Goal: Task Accomplishment & Management: Complete application form

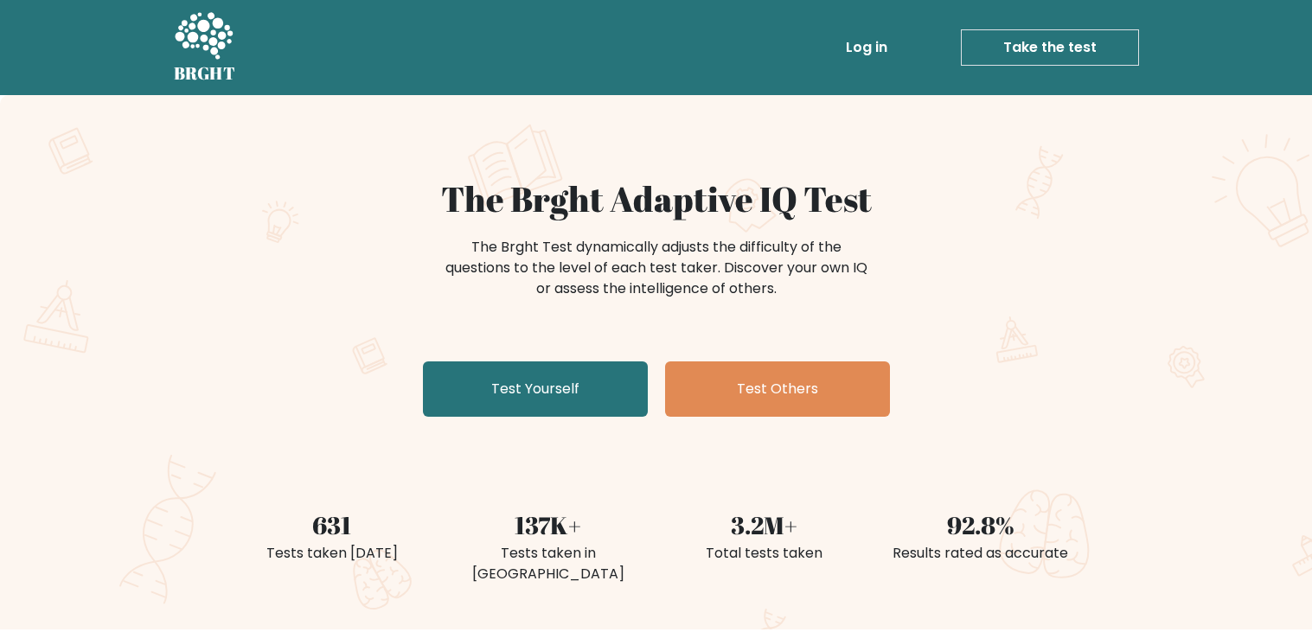
click at [557, 356] on div "The Brght Adaptive IQ Test The Brght Test dynamically adjusts the difficulty of…" at bounding box center [656, 301] width 865 height 246
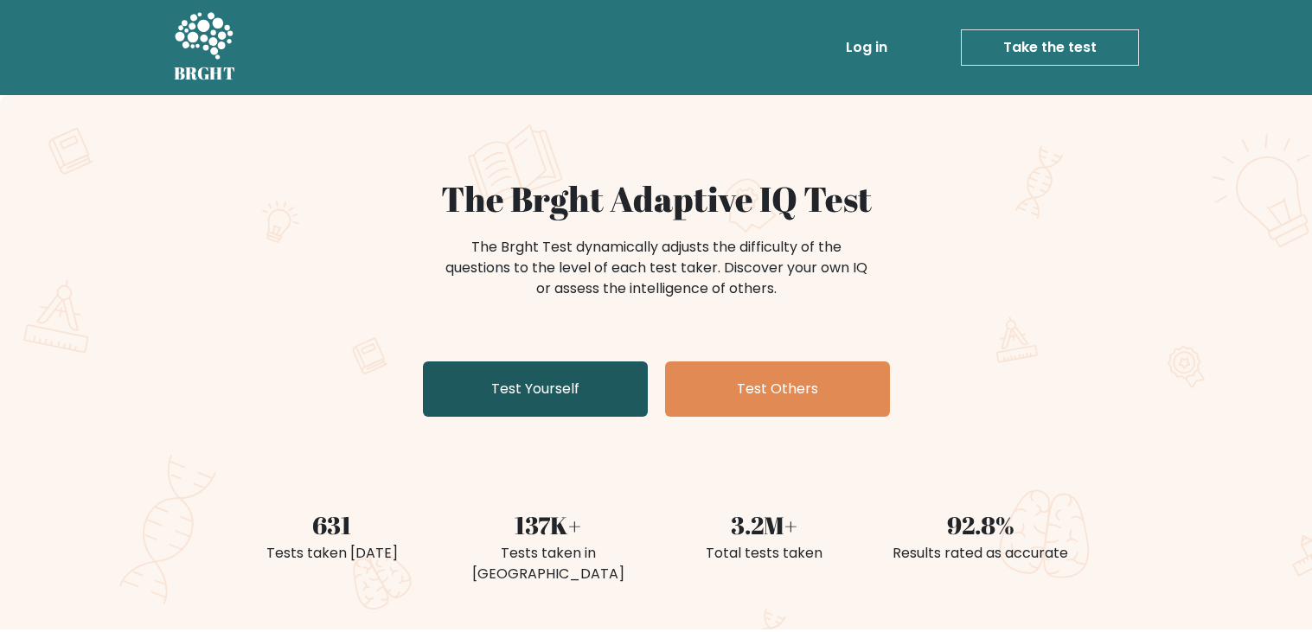
click at [495, 398] on link "Test Yourself" at bounding box center [535, 389] width 225 height 55
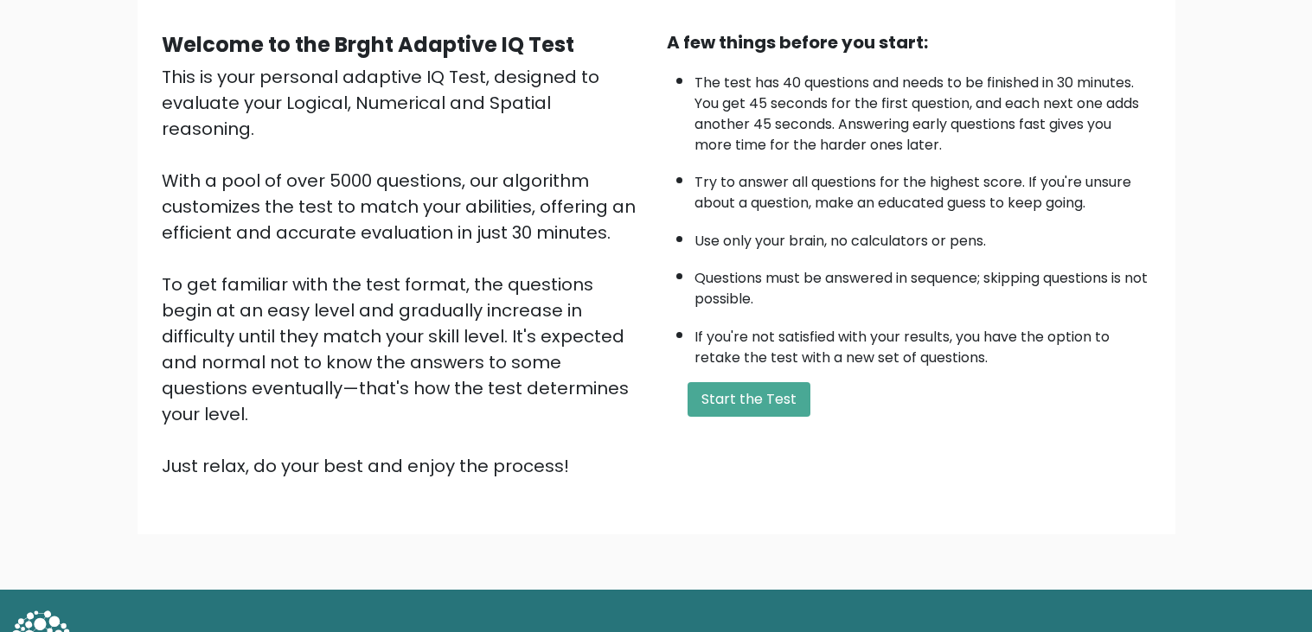
scroll to position [159, 0]
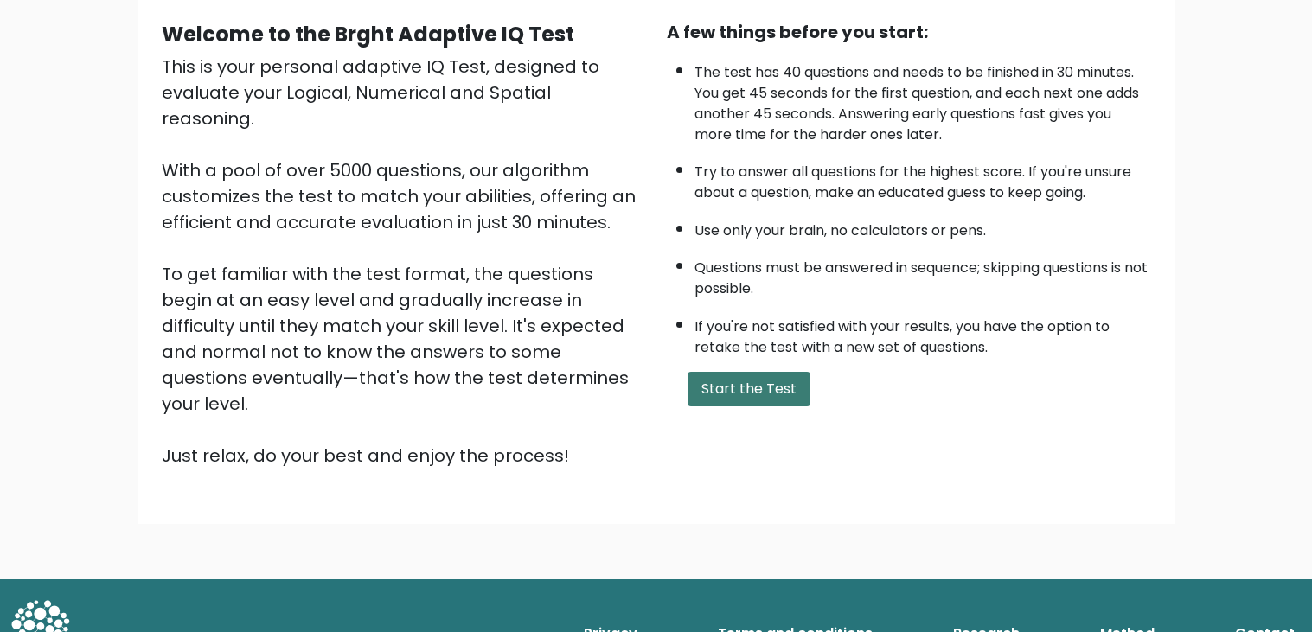
click at [763, 394] on button "Start the Test" at bounding box center [749, 389] width 123 height 35
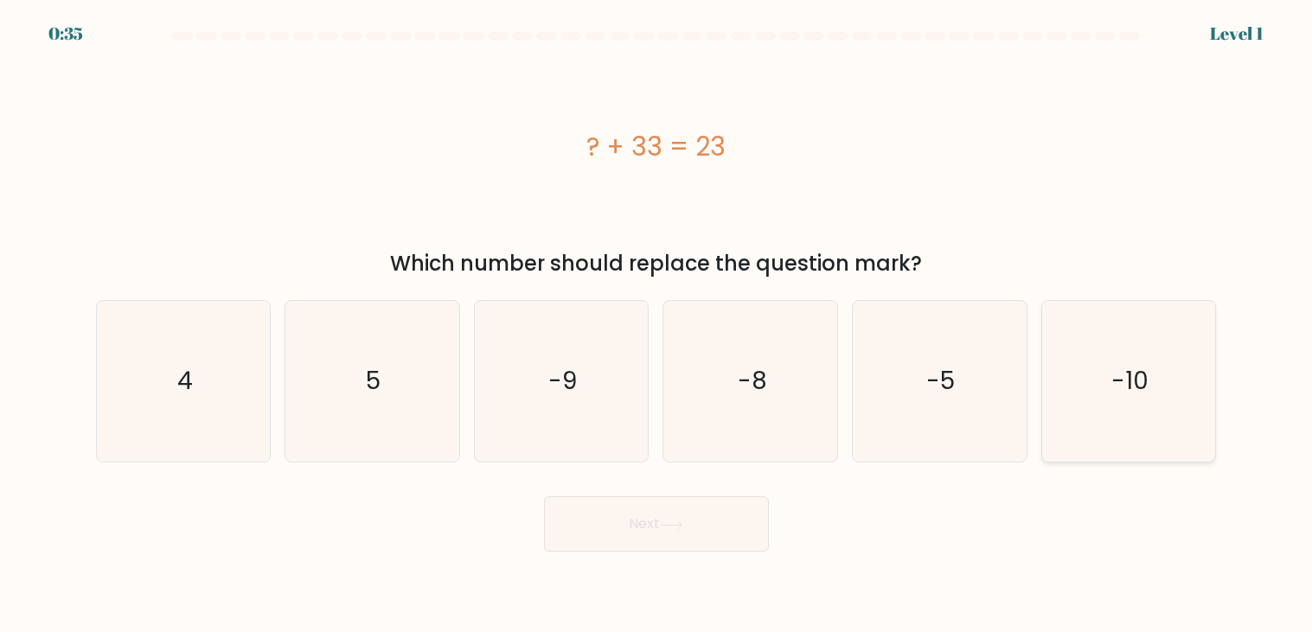
click at [1162, 394] on icon "-10" at bounding box center [1128, 381] width 161 height 161
click at [657, 325] on input "f. -10" at bounding box center [657, 321] width 1 height 9
radio input "true"
click at [544, 497] on button "Next" at bounding box center [656, 524] width 225 height 55
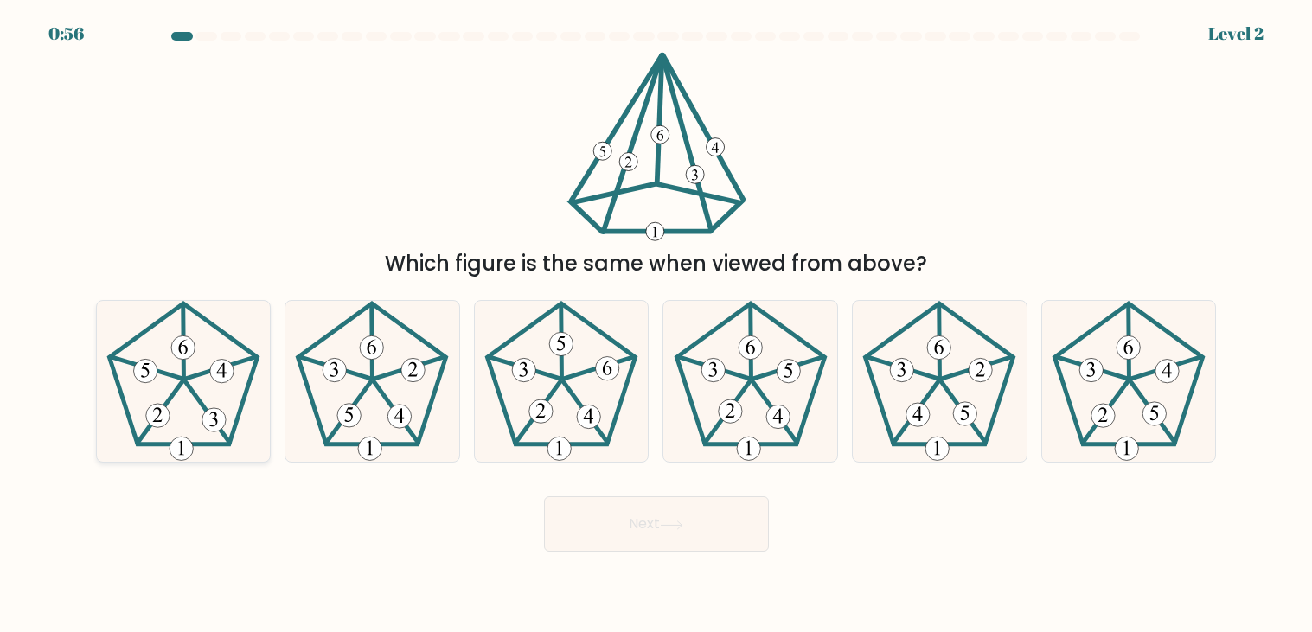
click at [185, 399] on icon at bounding box center [183, 381] width 161 height 161
click at [657, 325] on input "a." at bounding box center [657, 321] width 1 height 9
radio input "true"
click at [634, 542] on button "Next" at bounding box center [656, 524] width 225 height 55
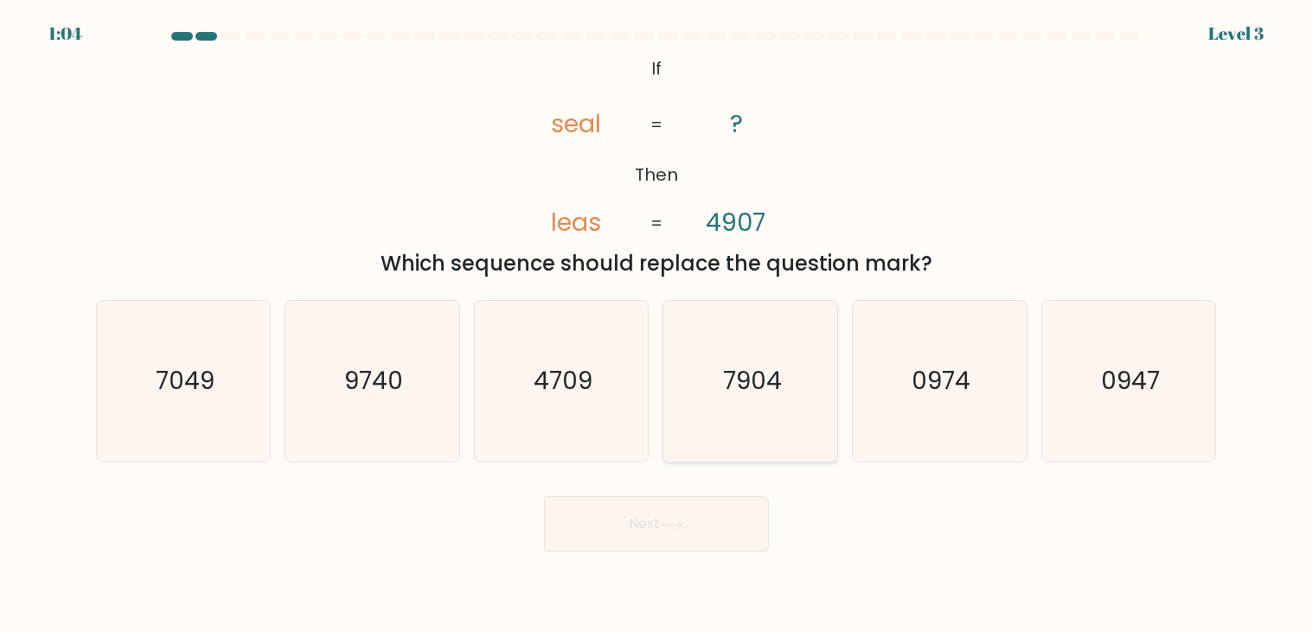
click at [754, 354] on icon "7904" at bounding box center [750, 381] width 161 height 161
click at [657, 325] on input "d. 7904" at bounding box center [657, 321] width 1 height 9
radio input "true"
click at [720, 517] on button "Next" at bounding box center [656, 524] width 225 height 55
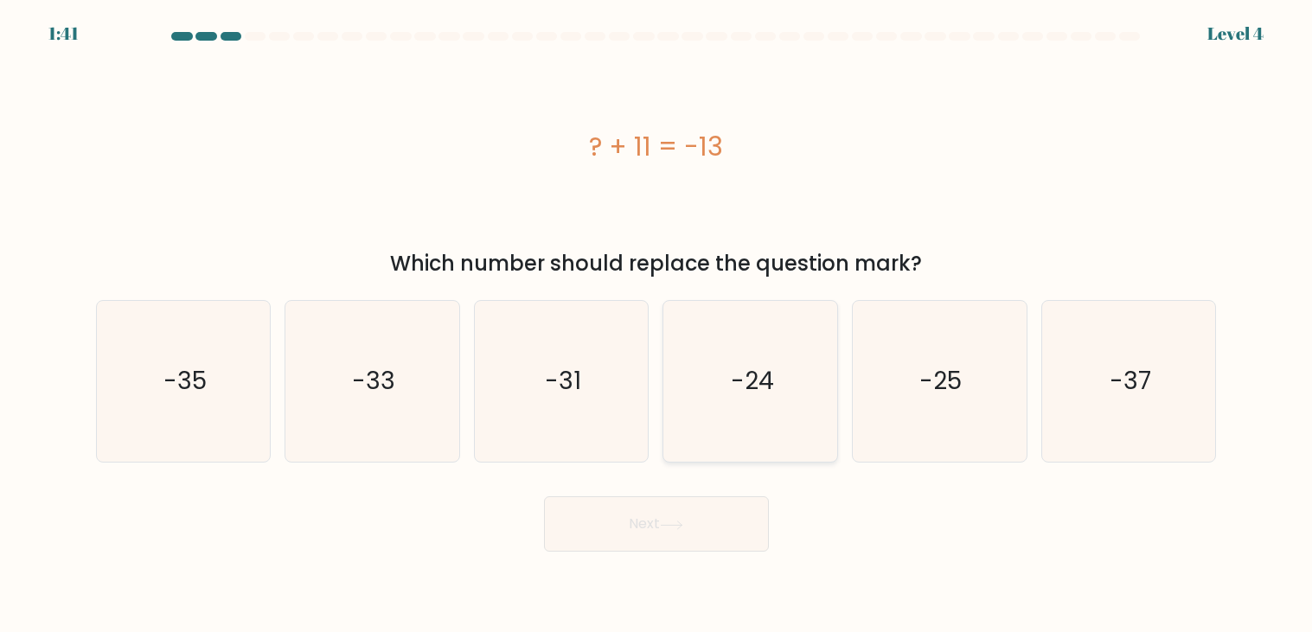
click at [794, 390] on icon "-24" at bounding box center [750, 381] width 161 height 161
click at [657, 325] on input "d. -24" at bounding box center [657, 321] width 1 height 9
radio input "true"
click at [635, 529] on button "Next" at bounding box center [656, 524] width 225 height 55
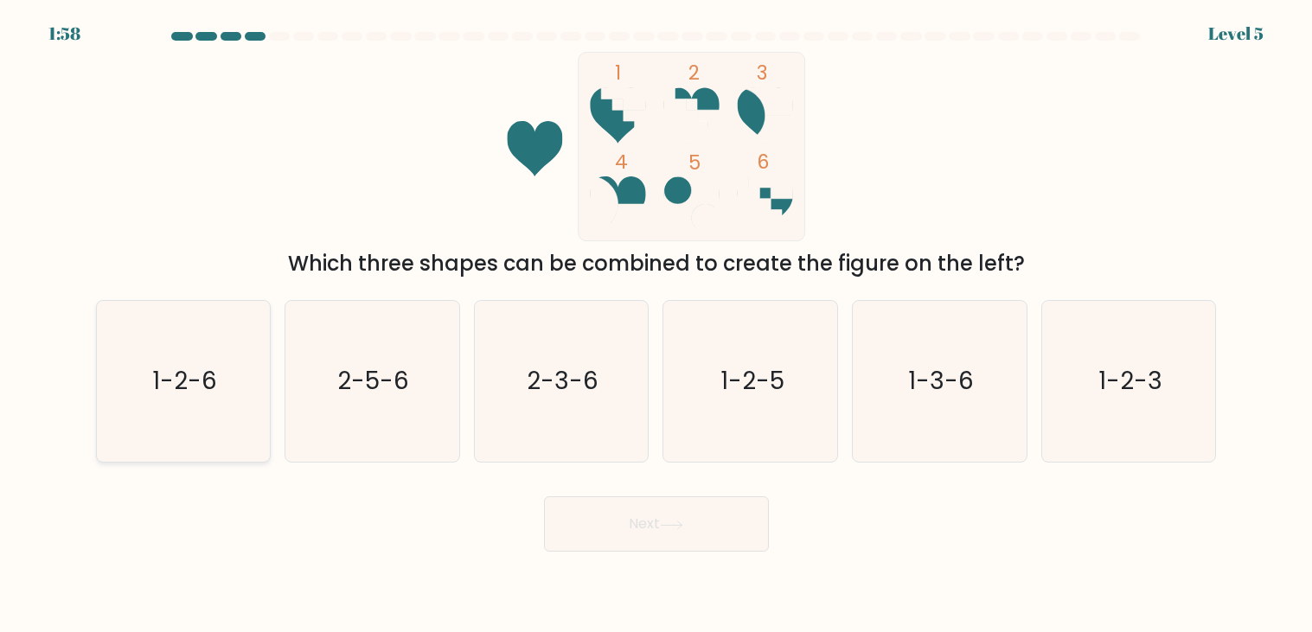
click at [146, 374] on icon "1-2-6" at bounding box center [183, 381] width 161 height 161
click at [657, 325] on input "a. 1-2-6" at bounding box center [657, 321] width 1 height 9
radio input "true"
click at [727, 535] on button "Next" at bounding box center [656, 524] width 225 height 55
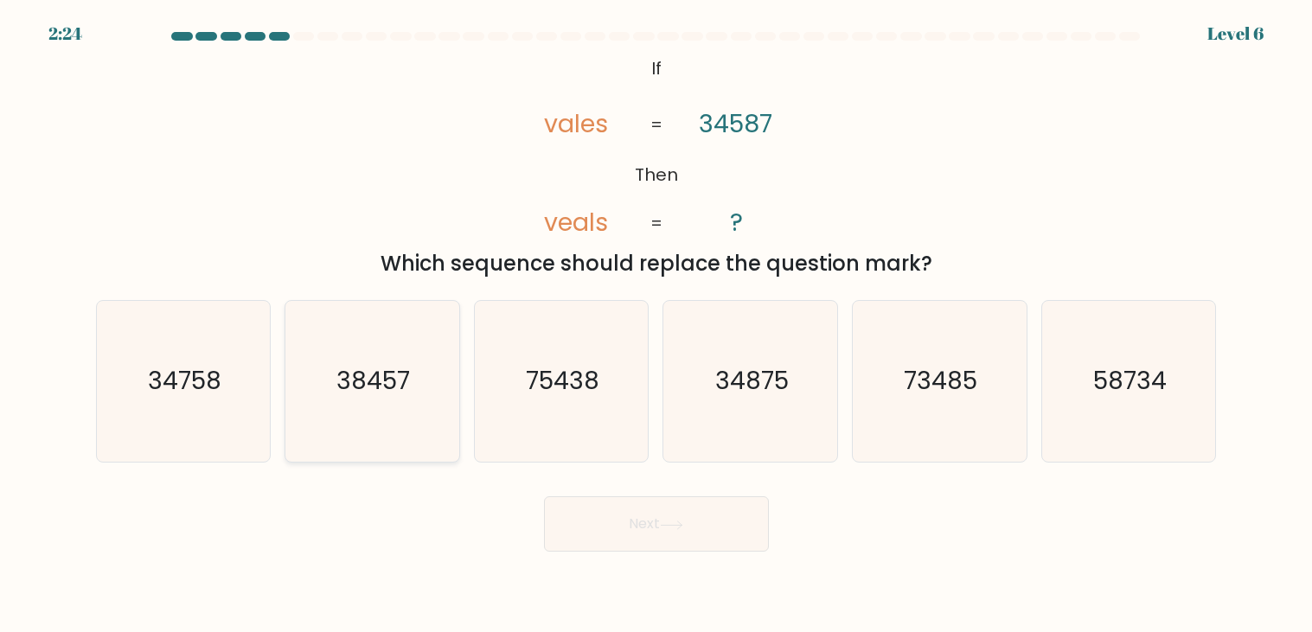
click at [368, 439] on icon "38457" at bounding box center [372, 381] width 161 height 161
click at [657, 325] on input "b. 38457" at bounding box center [657, 321] width 1 height 9
radio input "true"
click at [578, 506] on button "Next" at bounding box center [656, 524] width 225 height 55
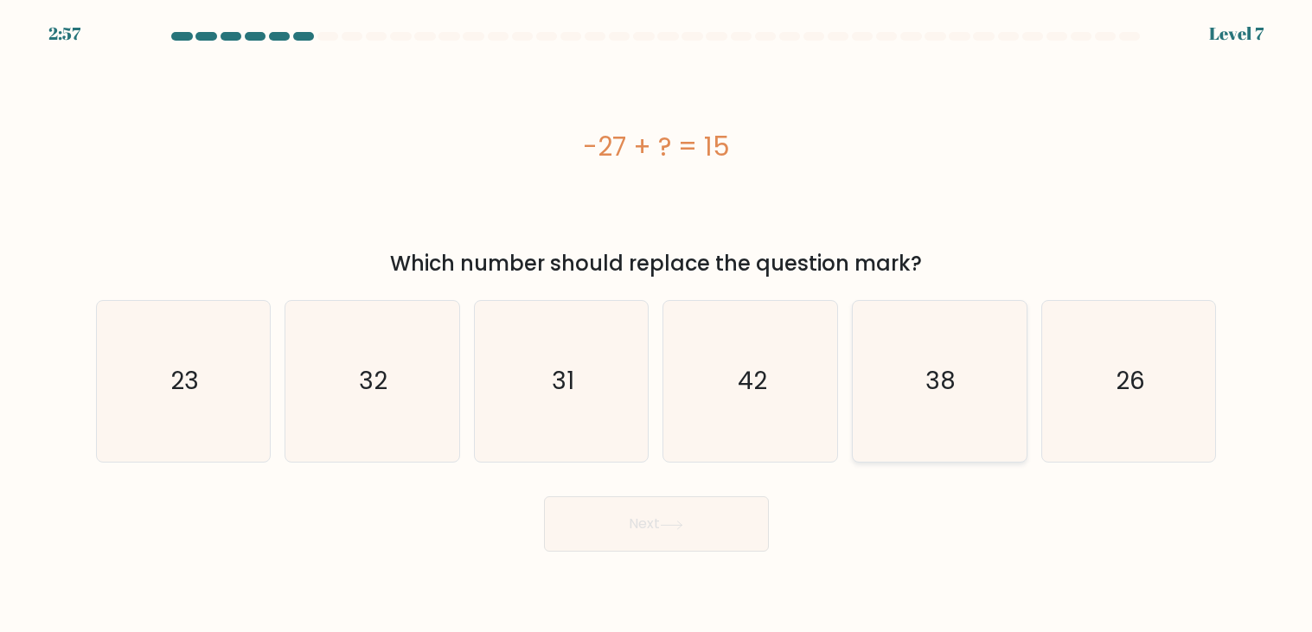
click at [940, 397] on text "38" at bounding box center [941, 382] width 30 height 34
click at [657, 325] on input "e. 38" at bounding box center [657, 321] width 1 height 9
radio input "true"
click at [629, 520] on button "Next" at bounding box center [656, 524] width 225 height 55
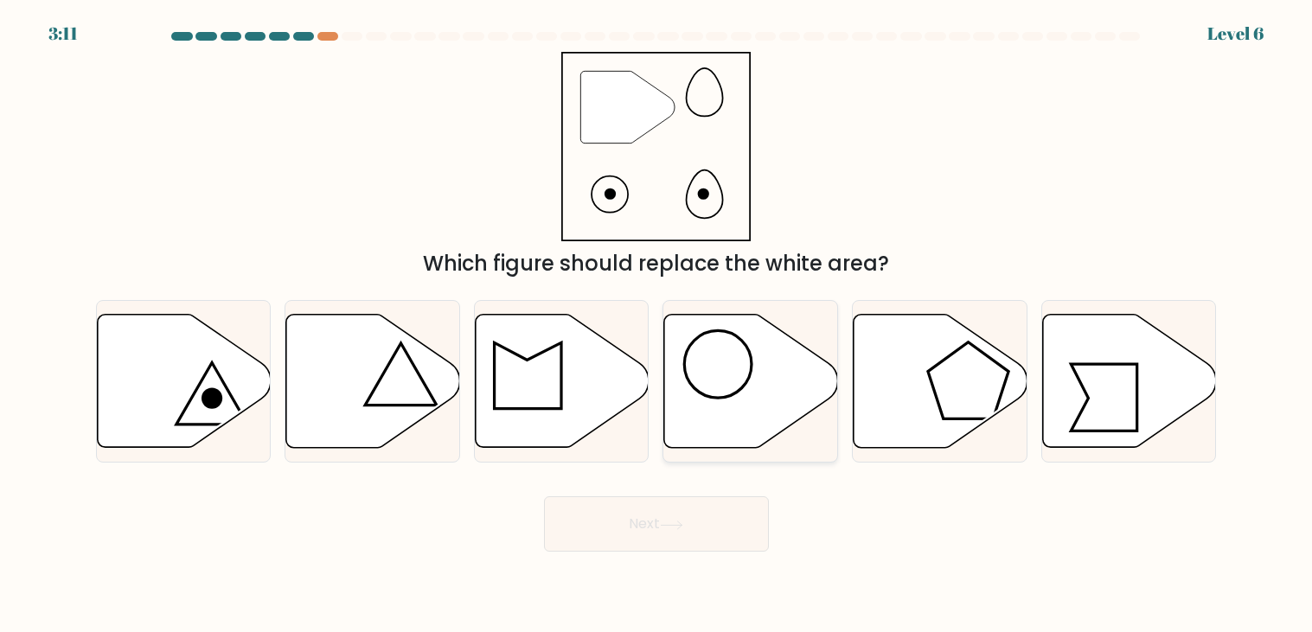
click at [741, 384] on icon at bounding box center [751, 381] width 174 height 133
click at [657, 325] on input "d." at bounding box center [657, 321] width 1 height 9
radio input "true"
click at [614, 524] on button "Next" at bounding box center [656, 524] width 225 height 55
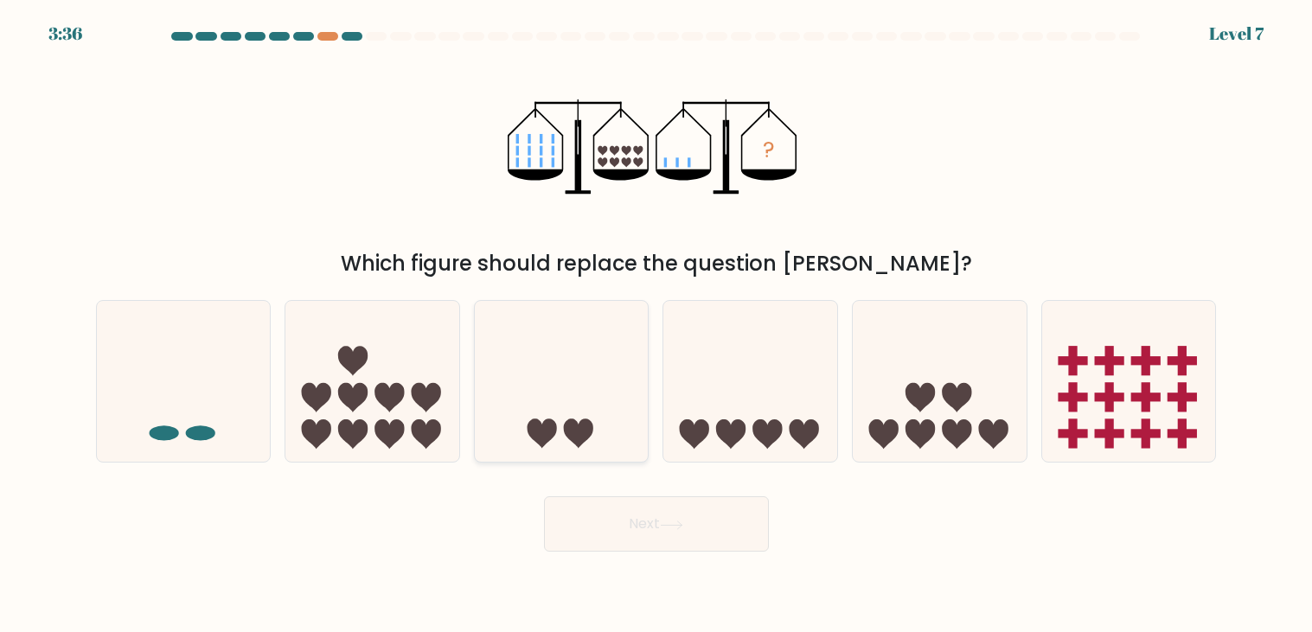
click at [582, 350] on icon at bounding box center [562, 382] width 174 height 144
click at [657, 325] on input "c." at bounding box center [657, 321] width 1 height 9
radio input "true"
click at [670, 530] on button "Next" at bounding box center [656, 524] width 225 height 55
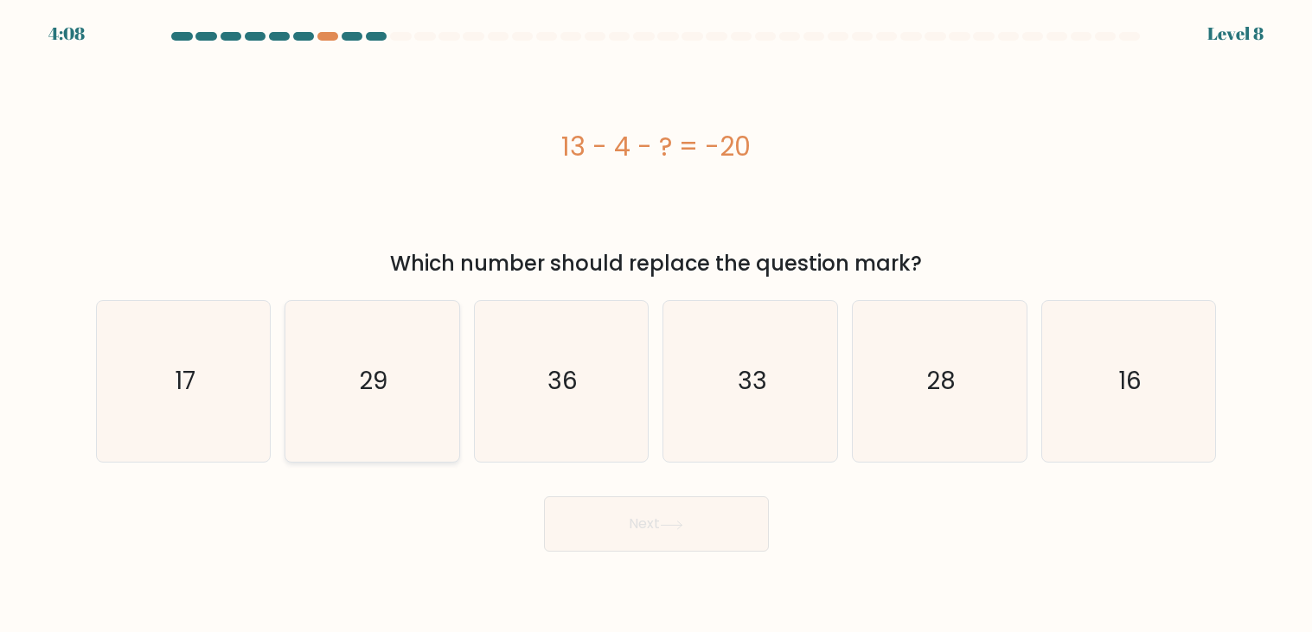
click at [389, 407] on icon "29" at bounding box center [372, 381] width 161 height 161
click at [657, 325] on input "b. 29" at bounding box center [657, 321] width 1 height 9
radio input "true"
click at [682, 517] on button "Next" at bounding box center [656, 524] width 225 height 55
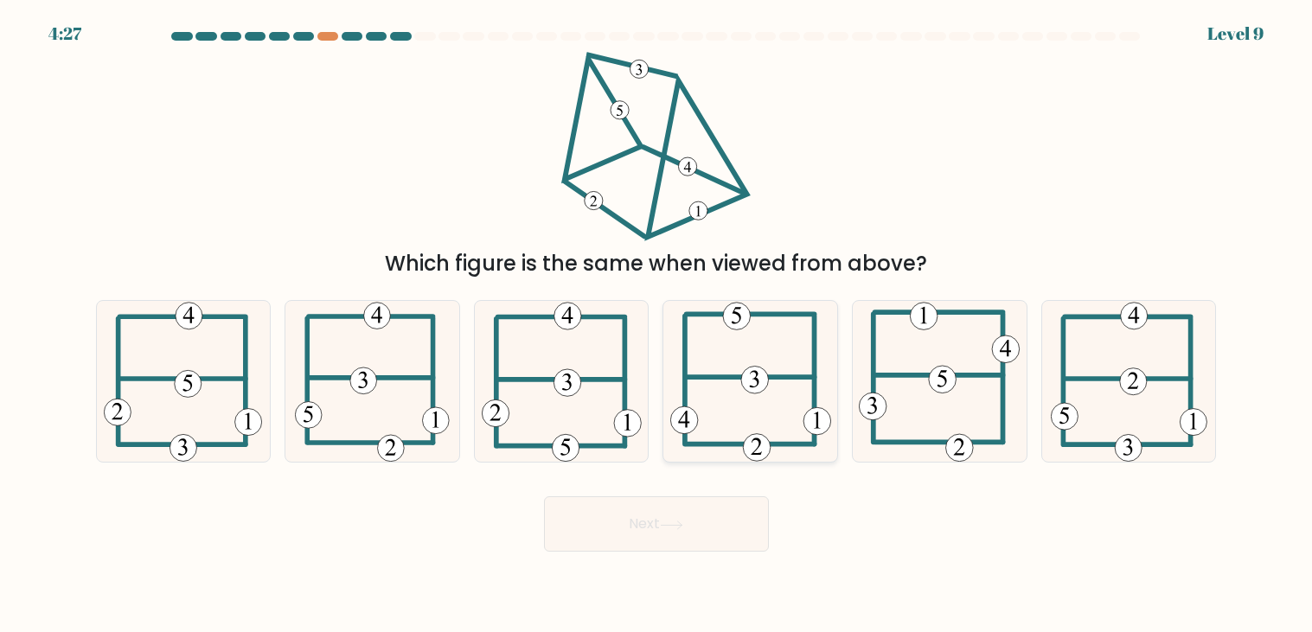
click at [775, 346] on icon at bounding box center [751, 381] width 162 height 161
click at [657, 325] on input "d." at bounding box center [657, 321] width 1 height 9
radio input "true"
click at [704, 523] on button "Next" at bounding box center [656, 524] width 225 height 55
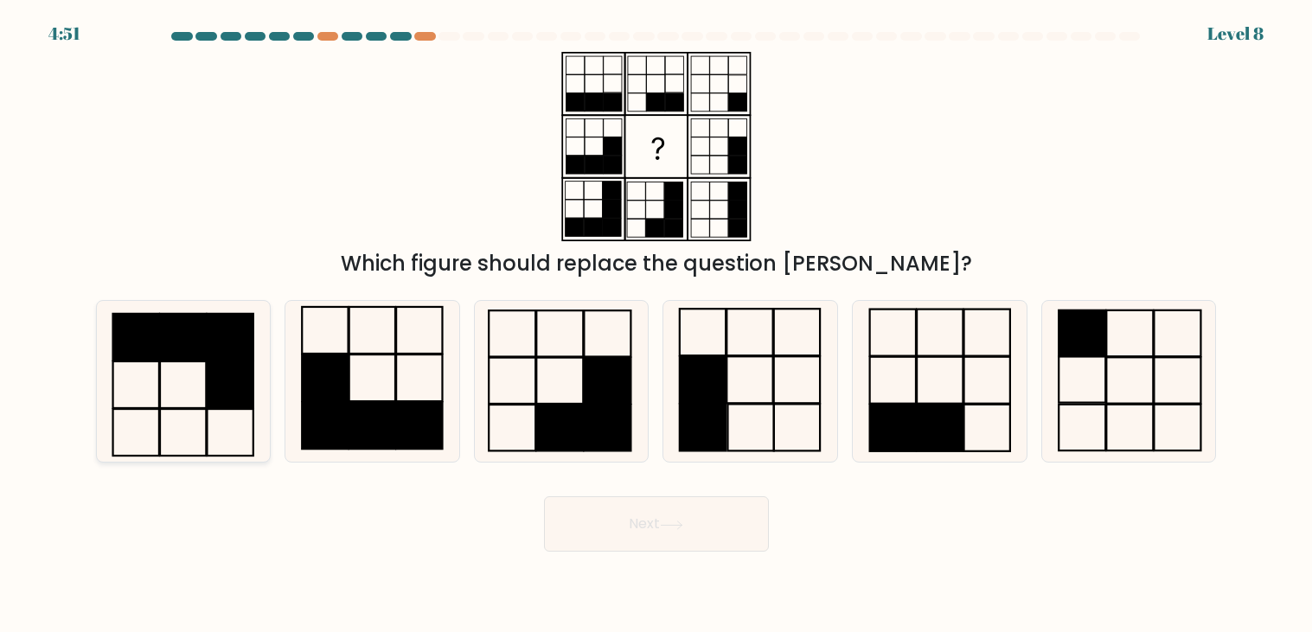
click at [225, 394] on rect at bounding box center [230, 385] width 46 height 47
click at [209, 445] on icon at bounding box center [183, 381] width 161 height 161
click at [564, 396] on icon at bounding box center [561, 381] width 161 height 161
click at [657, 325] on input "c." at bounding box center [657, 321] width 1 height 9
radio input "true"
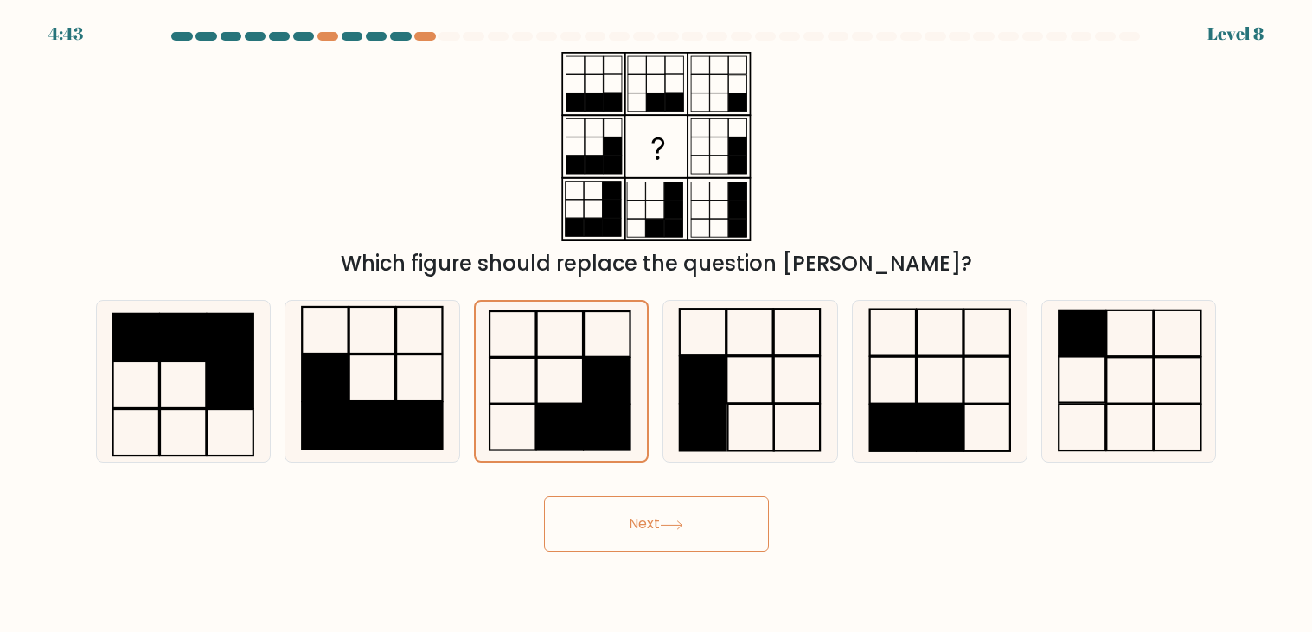
click at [710, 510] on button "Next" at bounding box center [656, 524] width 225 height 55
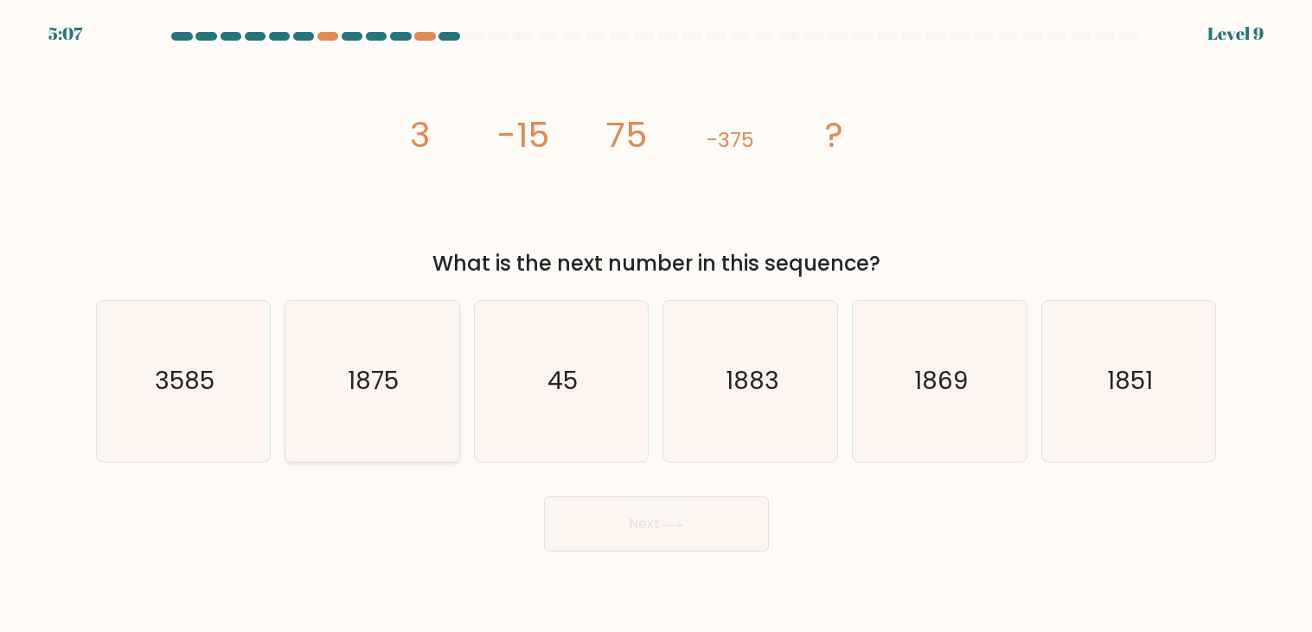
click at [349, 388] on text "1875" at bounding box center [374, 382] width 51 height 34
click at [657, 325] on input "b. 1875" at bounding box center [657, 321] width 1 height 9
radio input "true"
click at [635, 517] on button "Next" at bounding box center [656, 524] width 225 height 55
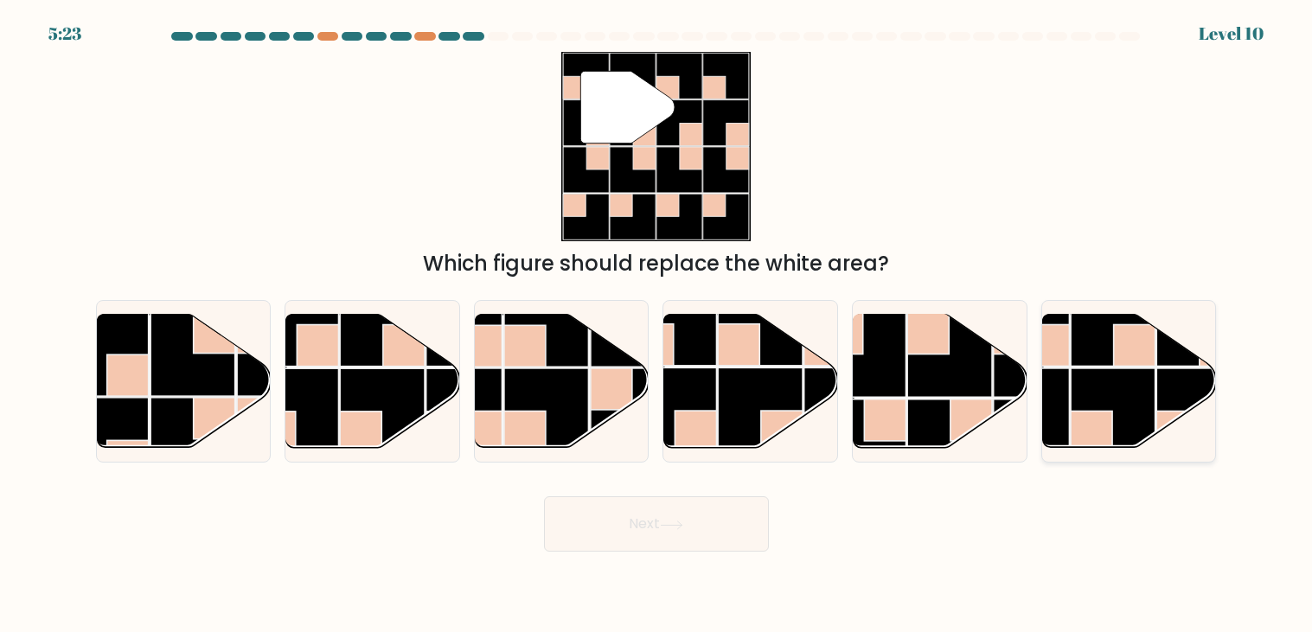
click at [1133, 432] on rect at bounding box center [1113, 411] width 85 height 85
click at [657, 325] on input "f." at bounding box center [657, 321] width 1 height 9
radio input "true"
click at [754, 537] on button "Next" at bounding box center [656, 524] width 225 height 55
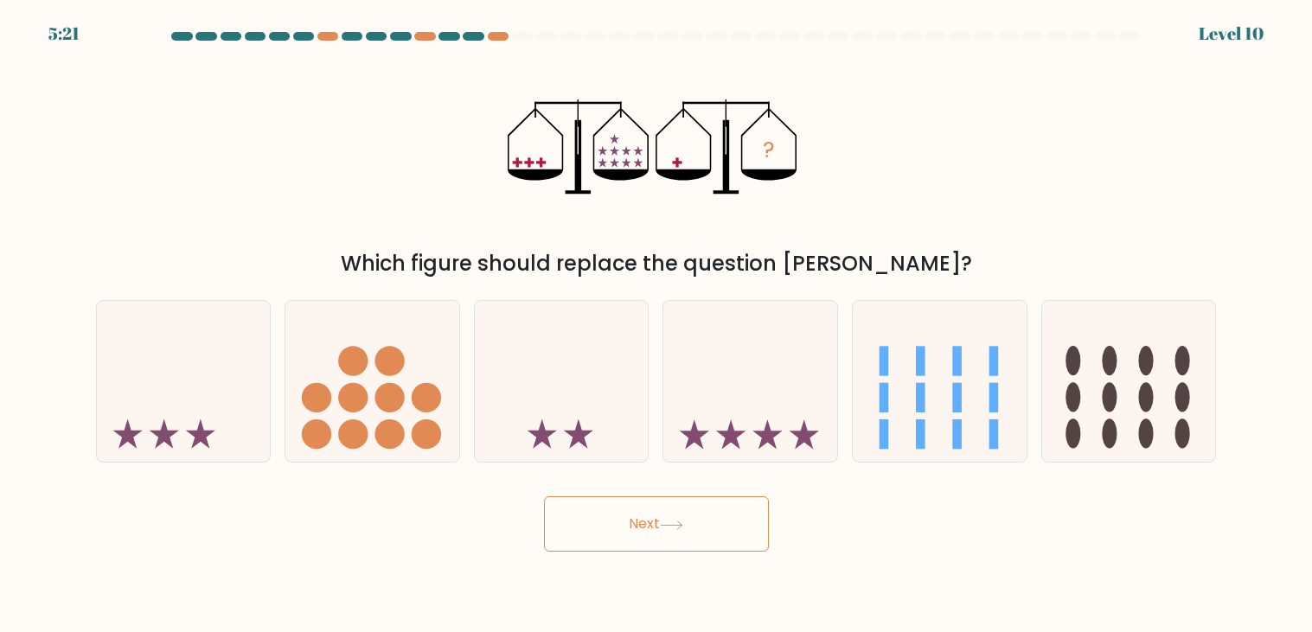
click at [768, 524] on button "Next" at bounding box center [656, 524] width 225 height 55
click at [234, 438] on icon at bounding box center [184, 382] width 174 height 144
click at [657, 325] on input "a." at bounding box center [657, 321] width 1 height 9
radio input "true"
click at [618, 533] on button "Next" at bounding box center [656, 524] width 225 height 55
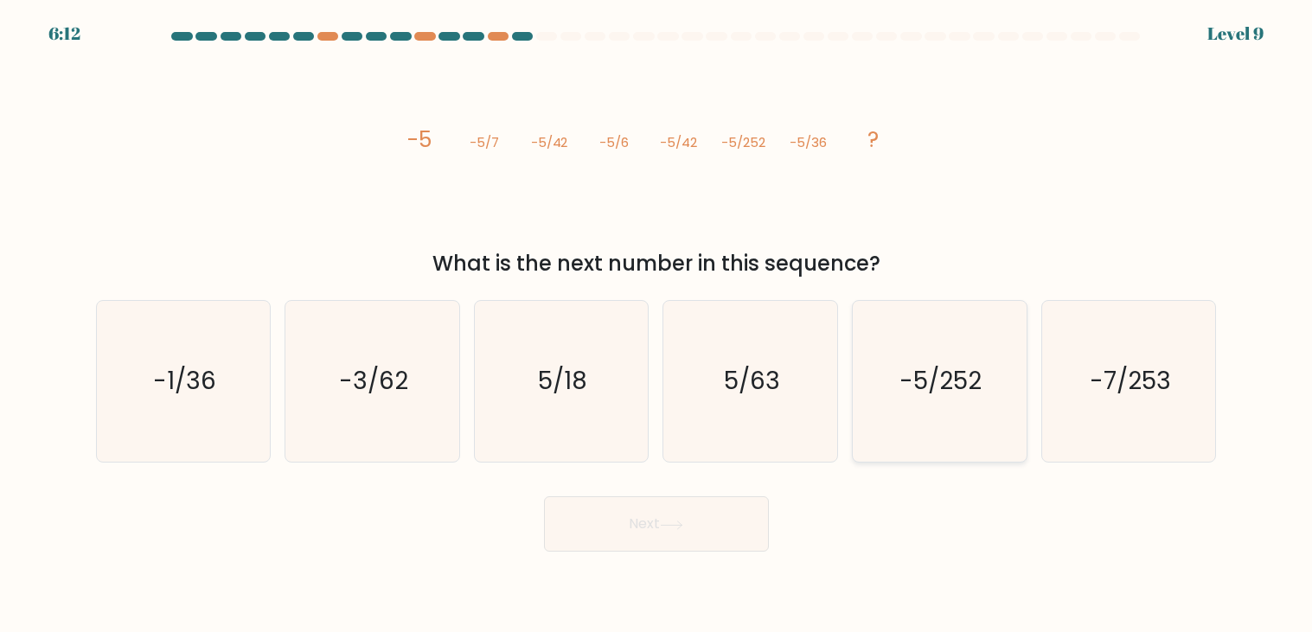
click at [959, 394] on text "-5/252" at bounding box center [942, 382] width 82 height 34
click at [657, 325] on input "e. -5/252" at bounding box center [657, 321] width 1 height 9
radio input "true"
click at [676, 521] on icon at bounding box center [671, 526] width 23 height 10
click at [699, 526] on button "Next" at bounding box center [656, 524] width 225 height 55
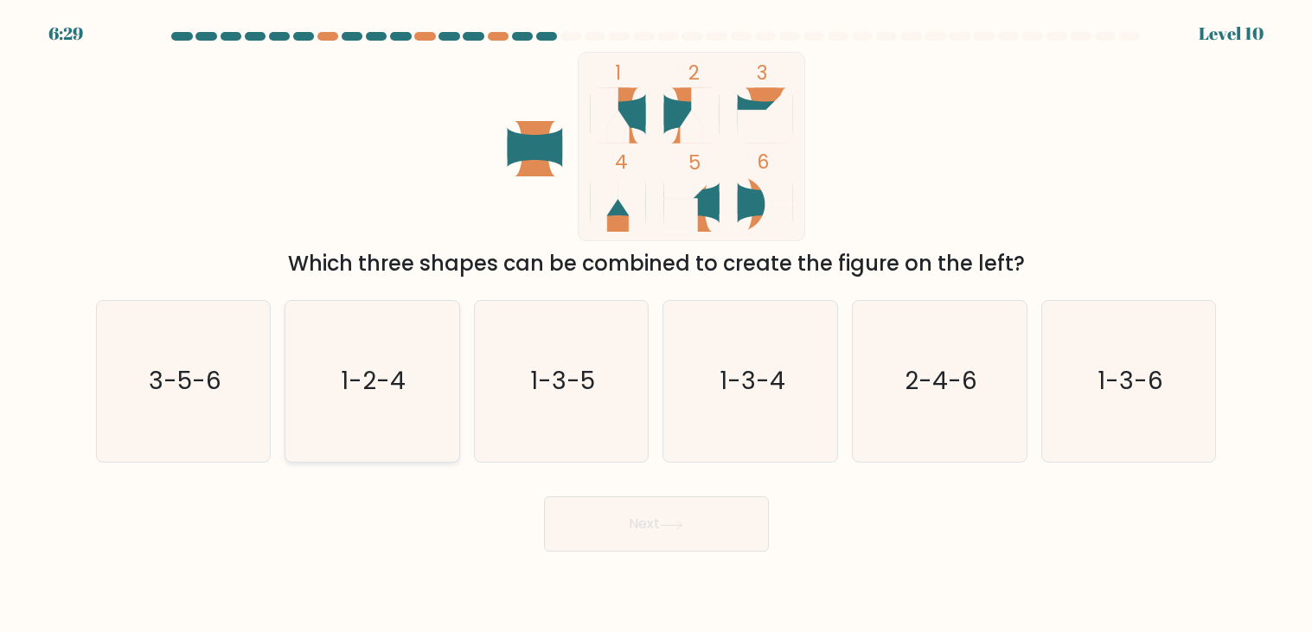
click at [396, 377] on text "1-2-4" at bounding box center [374, 382] width 65 height 34
click at [657, 325] on input "b. 1-2-4" at bounding box center [657, 321] width 1 height 9
radio input "true"
click at [671, 543] on button "Next" at bounding box center [656, 524] width 225 height 55
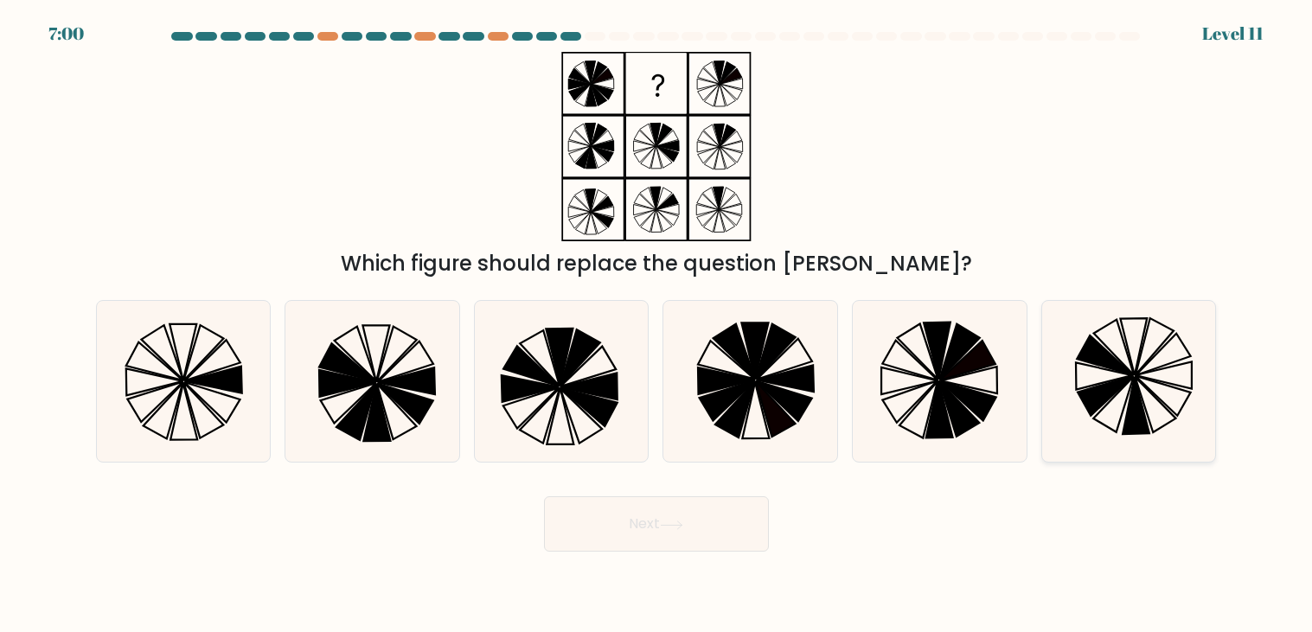
click at [1119, 389] on icon at bounding box center [1105, 396] width 55 height 40
click at [657, 325] on input "f." at bounding box center [657, 321] width 1 height 9
radio input "true"
click at [714, 527] on button "Next" at bounding box center [656, 524] width 225 height 55
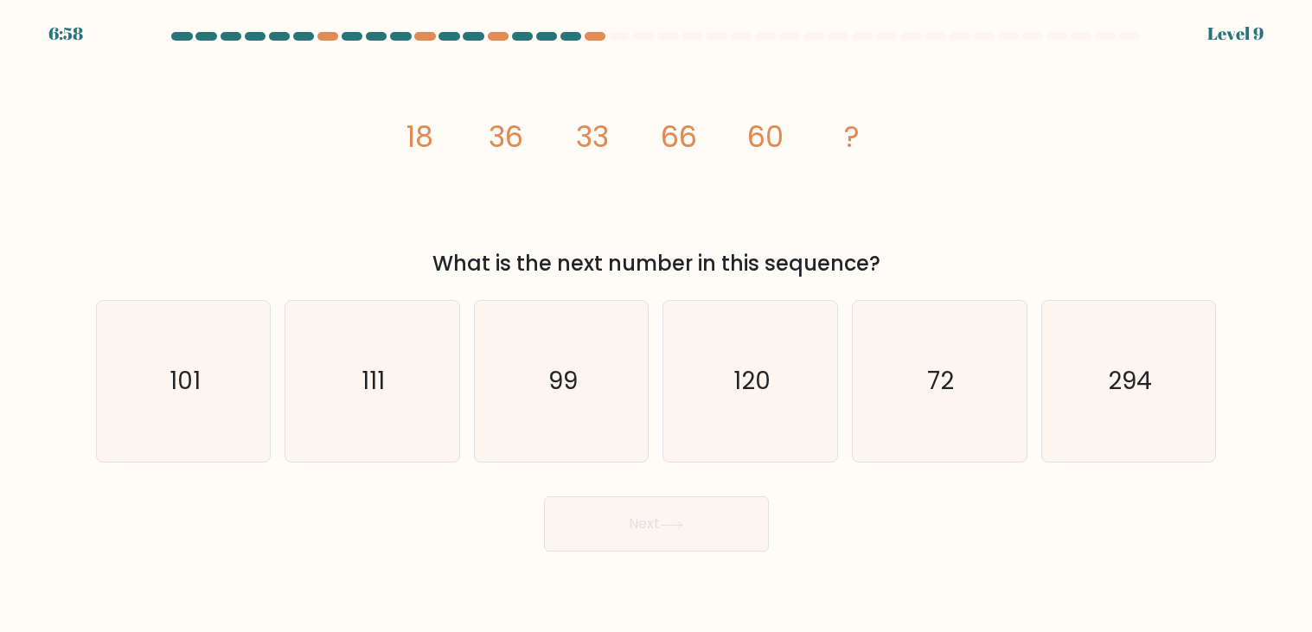
click at [728, 518] on button "Next" at bounding box center [656, 524] width 225 height 55
click at [595, 420] on icon "99" at bounding box center [561, 381] width 161 height 161
click at [657, 325] on input "c. 99" at bounding box center [657, 321] width 1 height 9
radio input "true"
click at [683, 529] on icon at bounding box center [671, 526] width 23 height 10
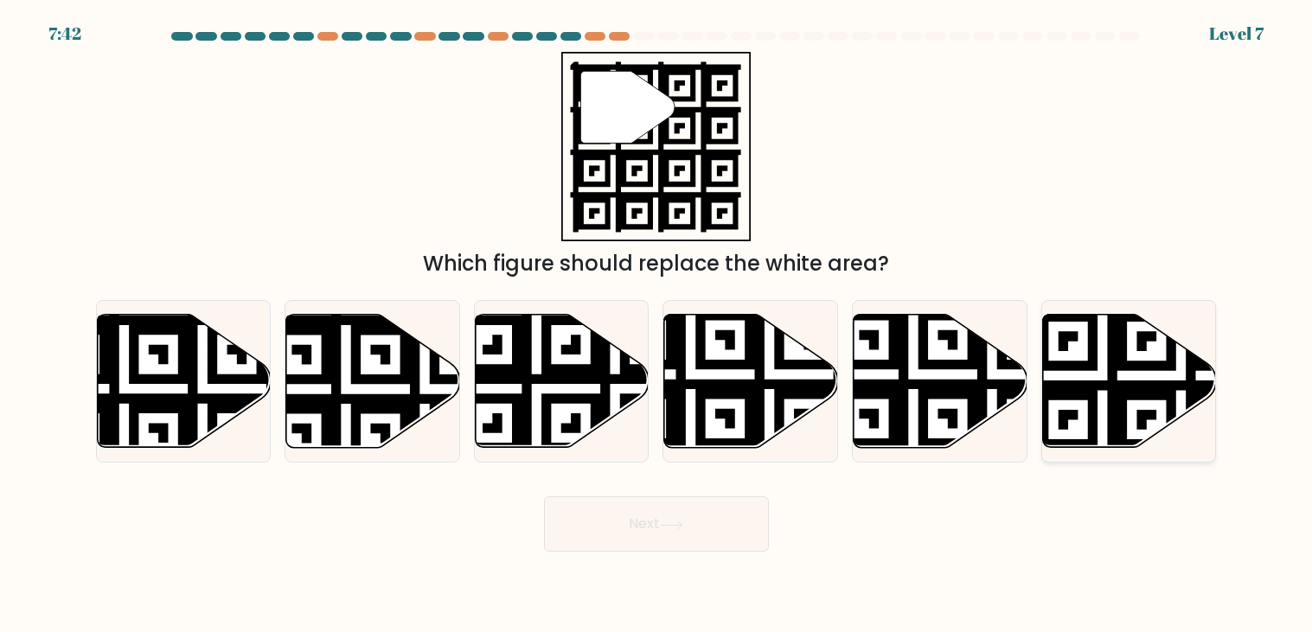
click at [1130, 399] on icon at bounding box center [1181, 454] width 315 height 315
click at [657, 325] on input "f." at bounding box center [657, 321] width 1 height 9
radio input "true"
click at [740, 516] on button "Next" at bounding box center [656, 524] width 225 height 55
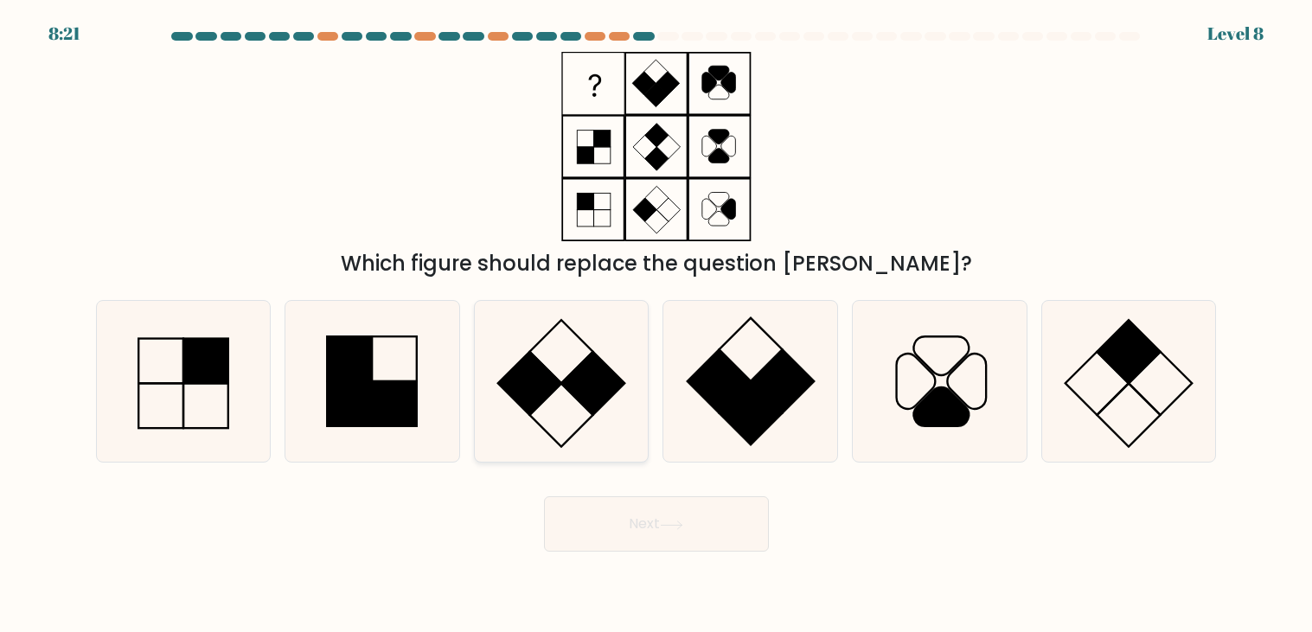
click at [587, 367] on rect at bounding box center [592, 383] width 63 height 63
click at [657, 325] on input "c." at bounding box center [657, 321] width 1 height 9
radio input "true"
click at [384, 385] on rect at bounding box center [395, 403] width 45 height 45
click at [657, 325] on input "b." at bounding box center [657, 321] width 1 height 9
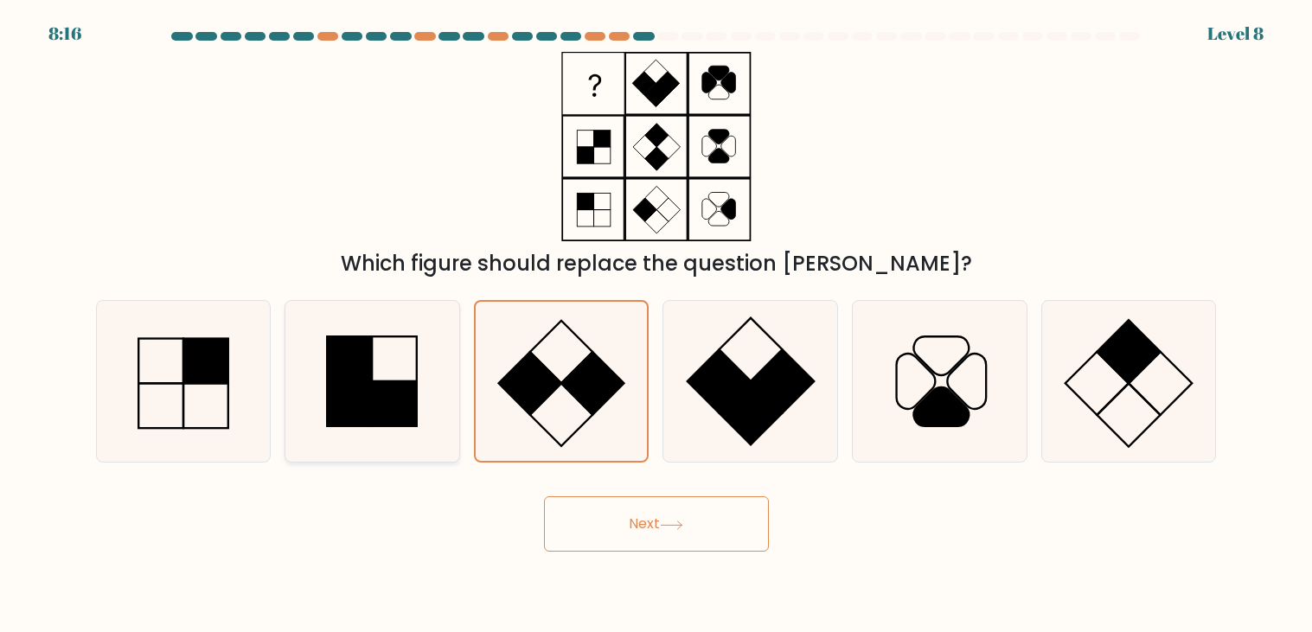
radio input "true"
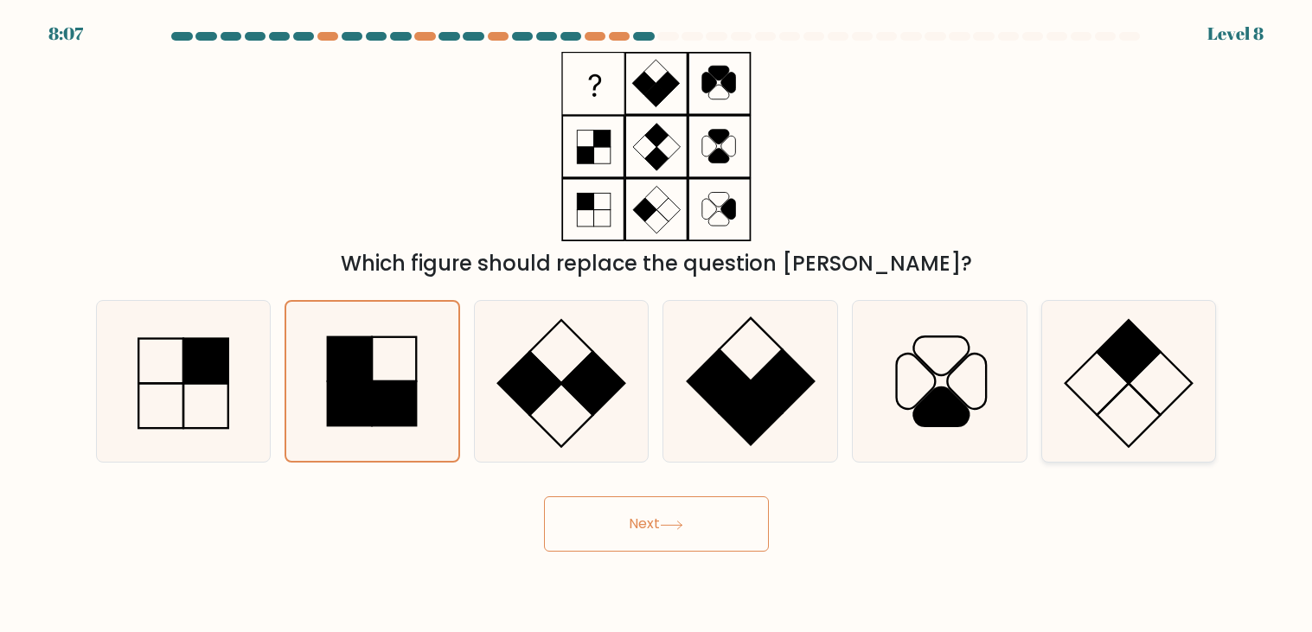
click at [1115, 380] on icon at bounding box center [1128, 381] width 161 height 161
click at [657, 325] on input "f." at bounding box center [657, 321] width 1 height 9
radio input "true"
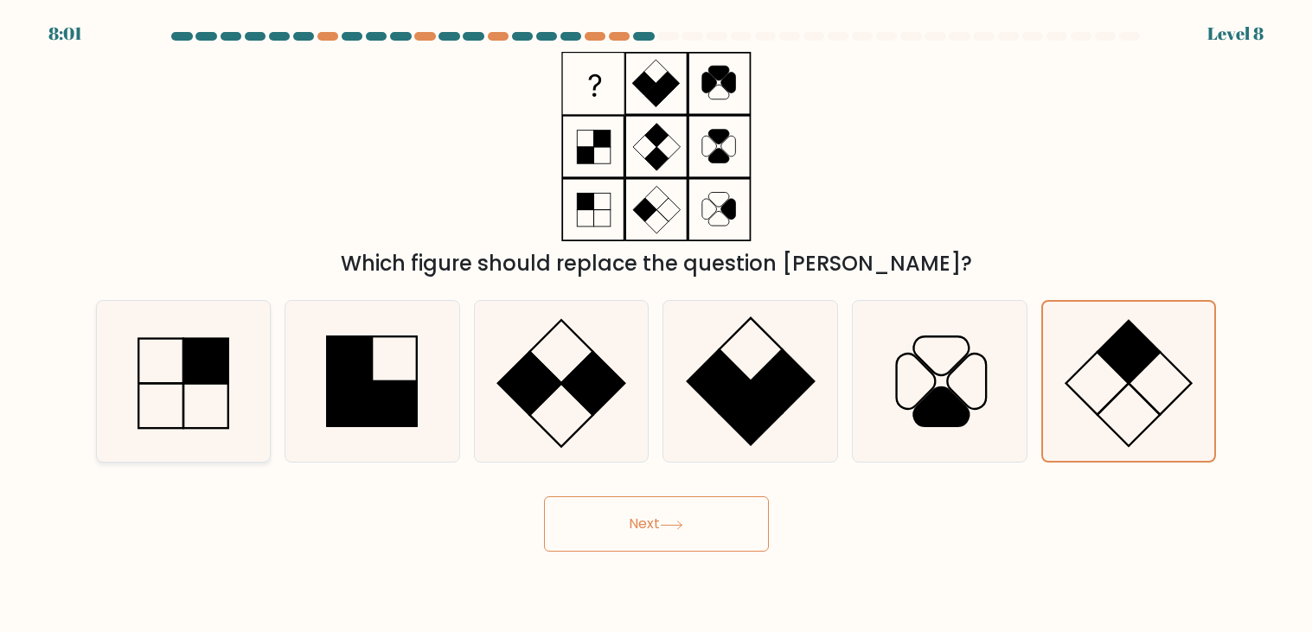
click at [205, 417] on icon at bounding box center [183, 381] width 161 height 161
click at [657, 325] on input "a." at bounding box center [657, 321] width 1 height 9
radio input "true"
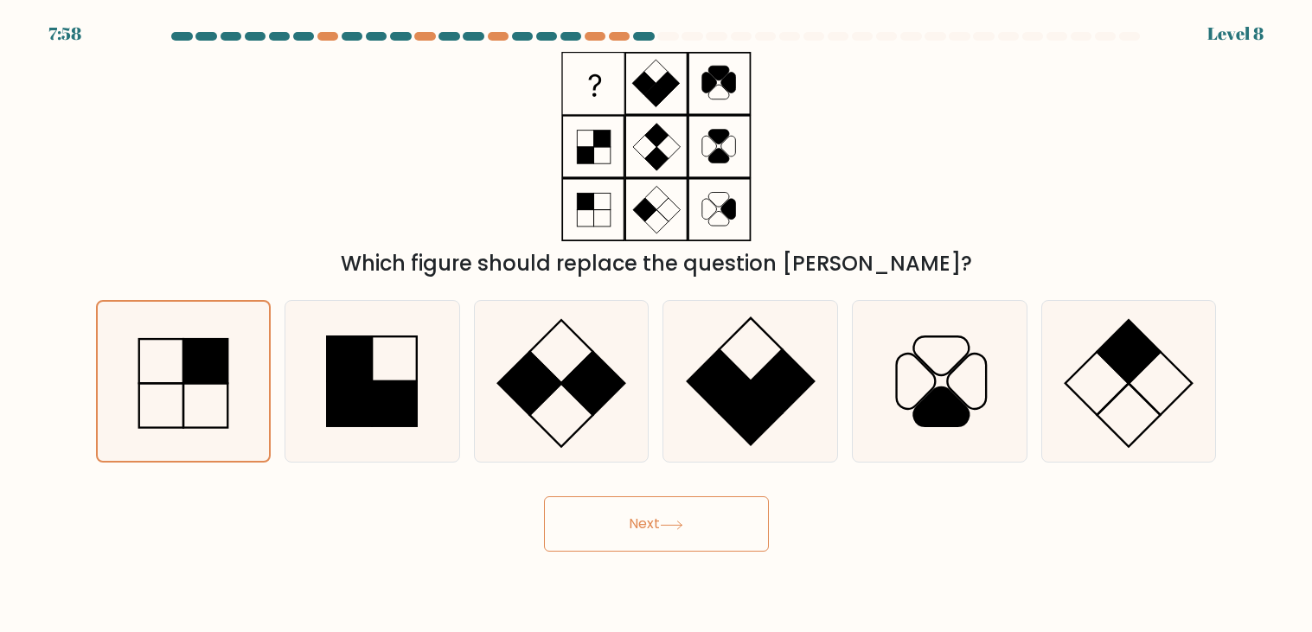
click at [747, 528] on button "Next" at bounding box center [656, 524] width 225 height 55
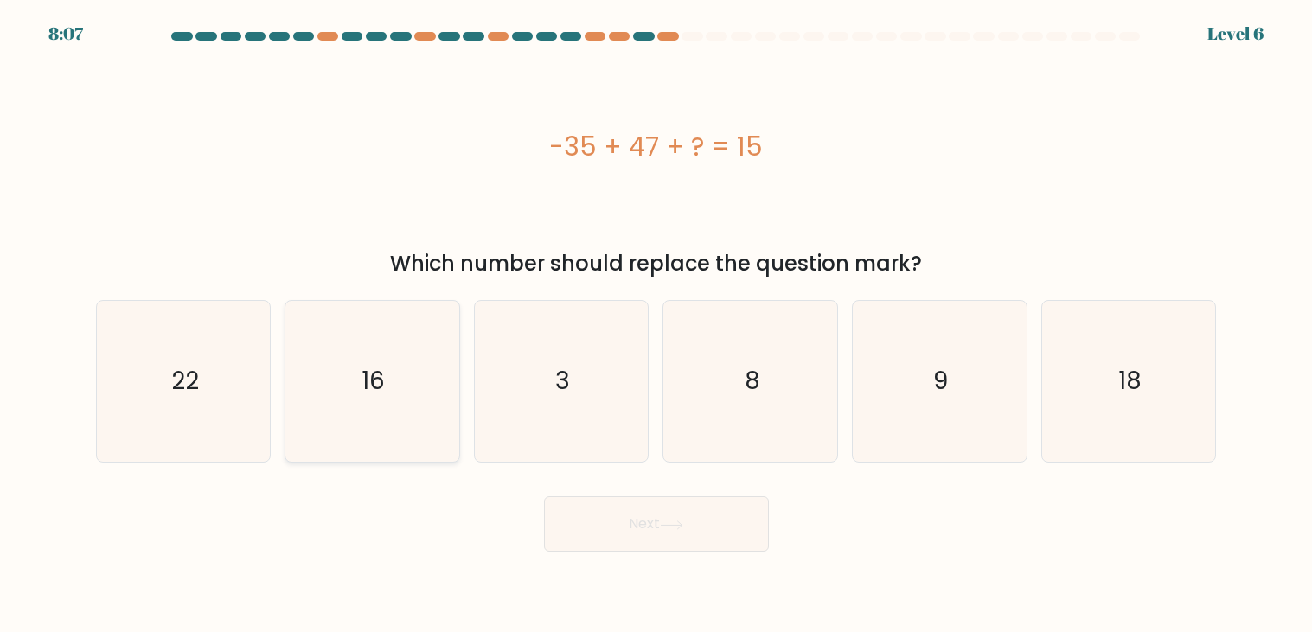
click at [322, 360] on icon "16" at bounding box center [372, 381] width 161 height 161
click at [657, 325] on input "b. 16" at bounding box center [657, 321] width 1 height 9
radio input "true"
click at [497, 396] on icon "3" at bounding box center [561, 381] width 161 height 161
click at [657, 325] on input "c. 3" at bounding box center [657, 321] width 1 height 9
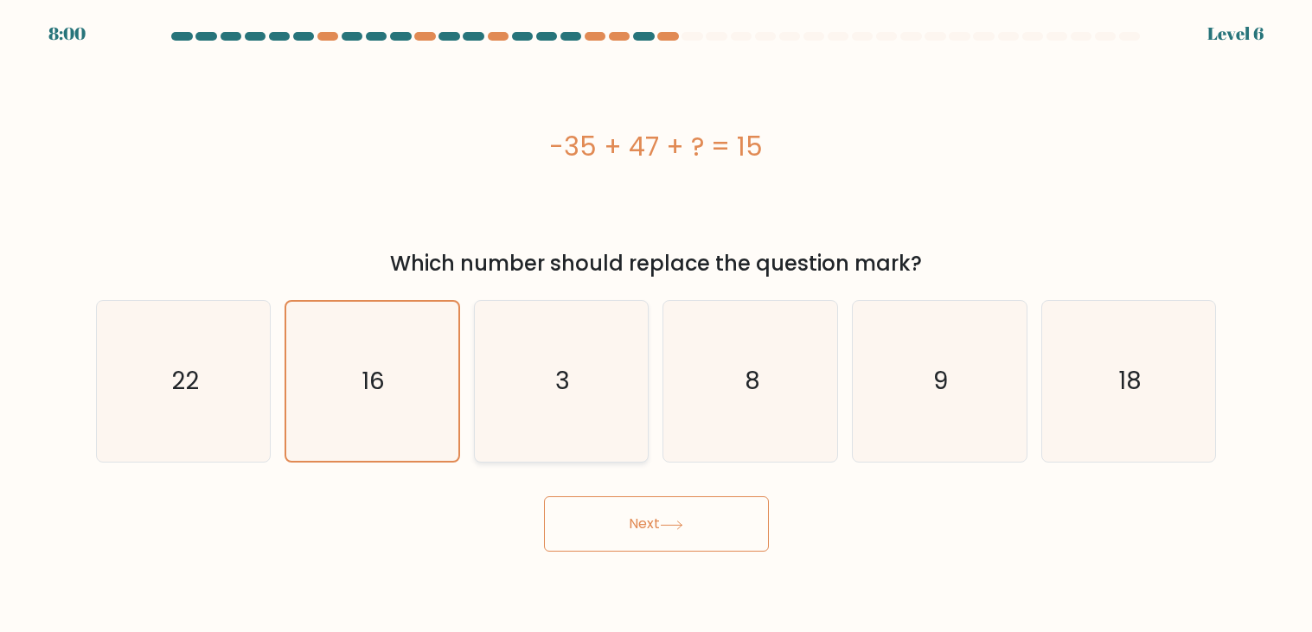
radio input "true"
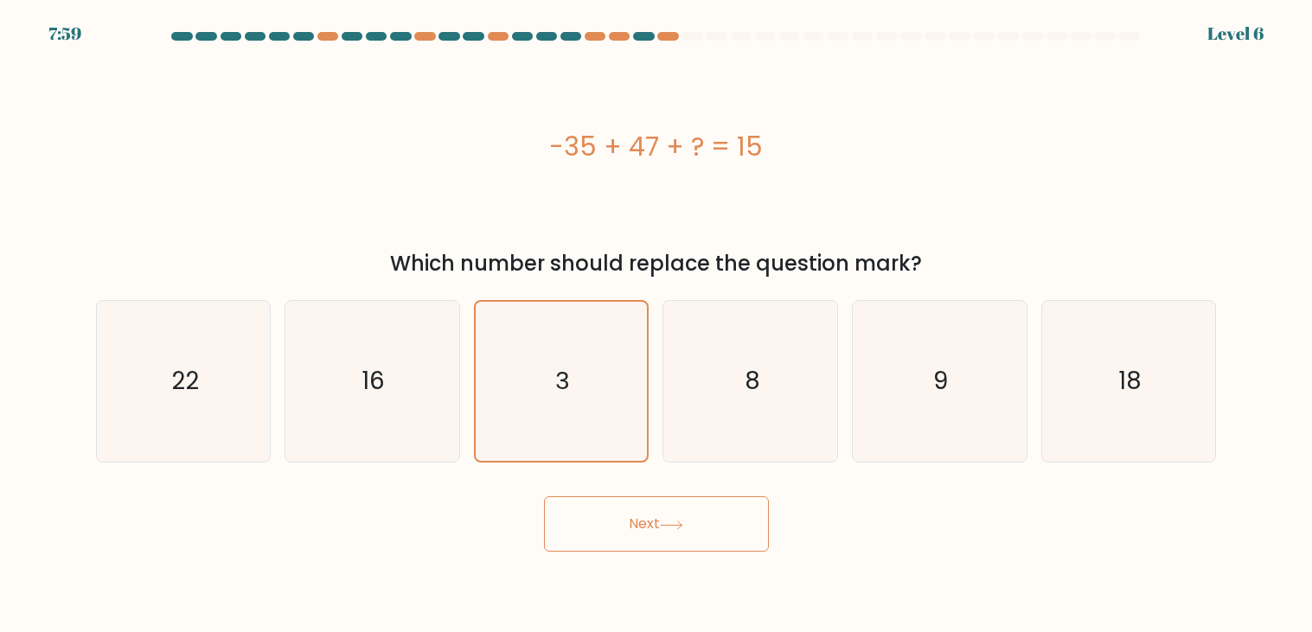
click at [610, 549] on button "Next" at bounding box center [656, 524] width 225 height 55
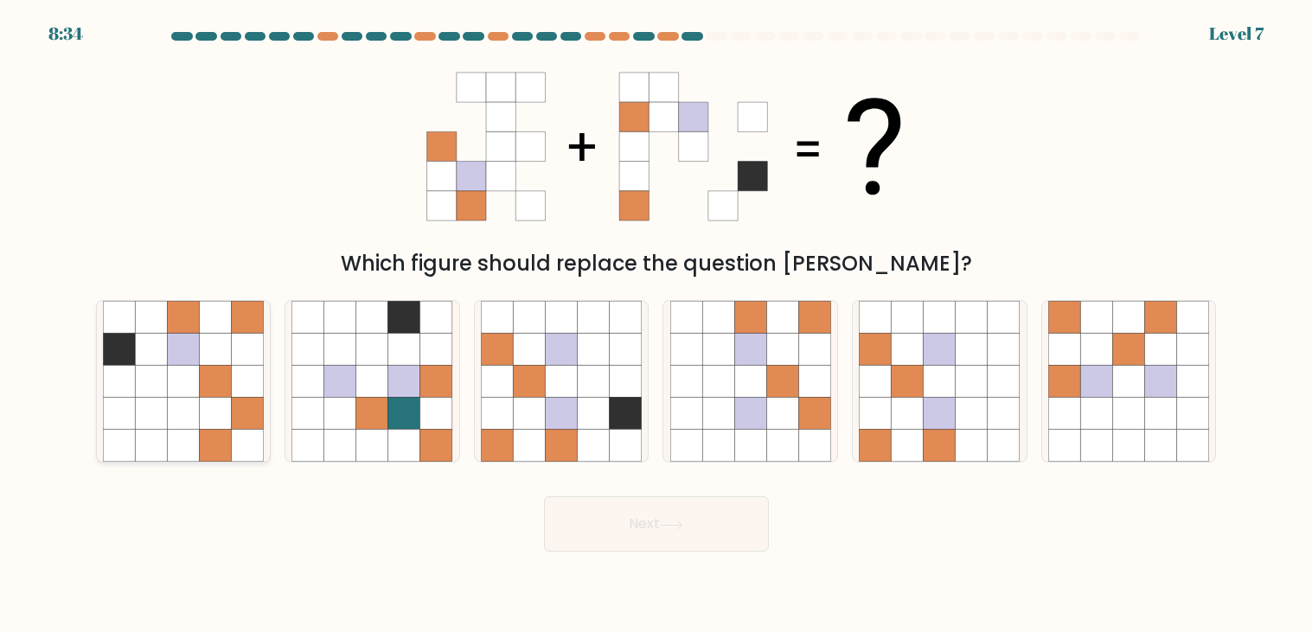
click at [204, 385] on icon at bounding box center [215, 382] width 32 height 32
click at [657, 325] on input "a." at bounding box center [657, 321] width 1 height 9
radio input "true"
click at [237, 413] on icon at bounding box center [247, 414] width 32 height 32
click at [657, 325] on input "a." at bounding box center [657, 321] width 1 height 9
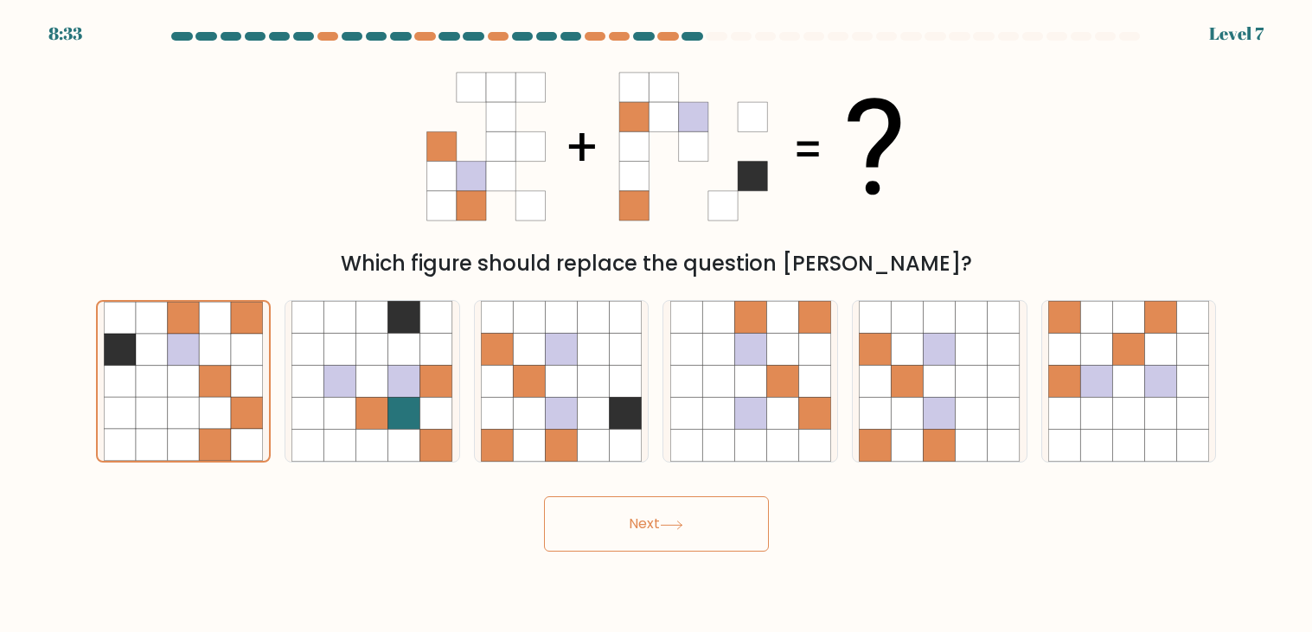
click at [549, 532] on button "Next" at bounding box center [656, 524] width 225 height 55
